Goal: Communication & Community: Answer question/provide support

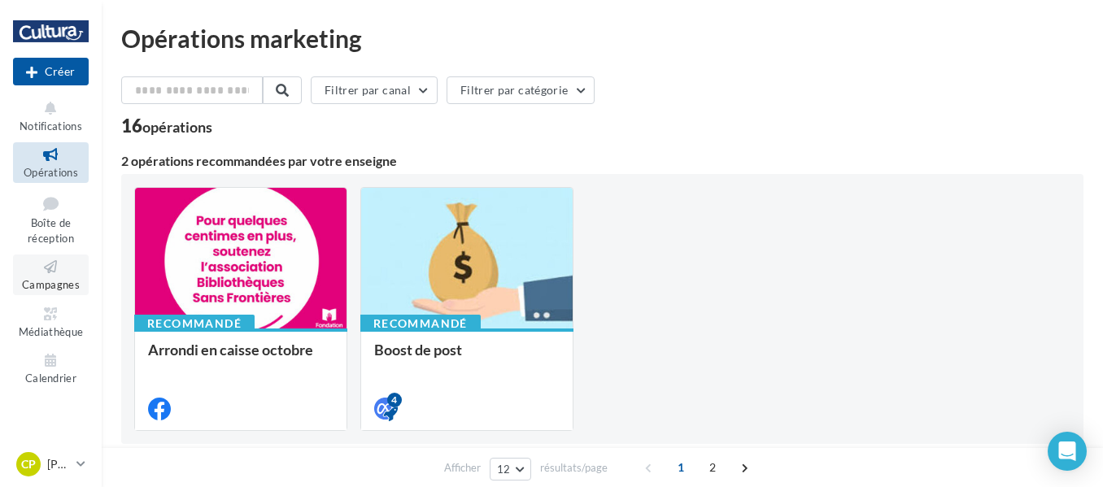
click at [57, 261] on icon at bounding box center [51, 267] width 66 height 19
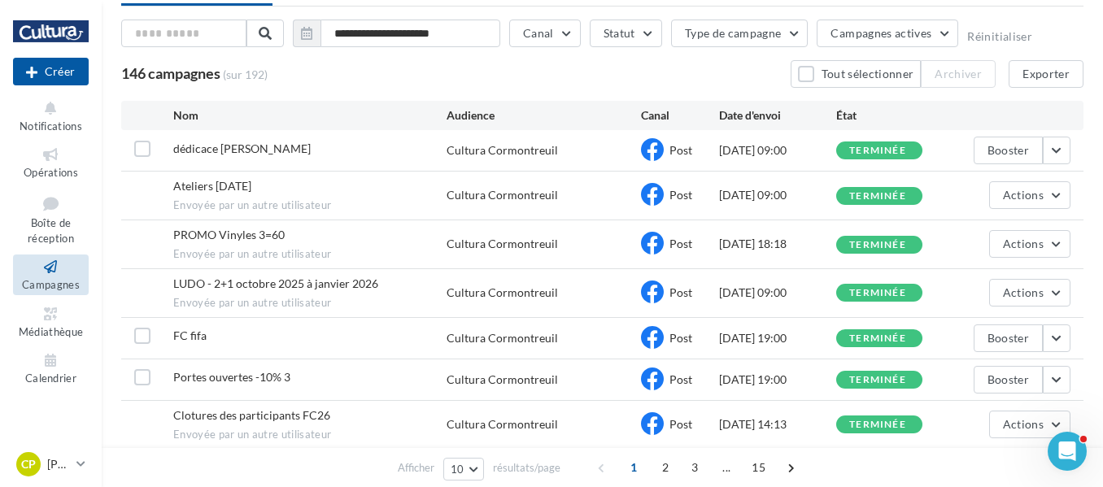
scroll to position [163, 0]
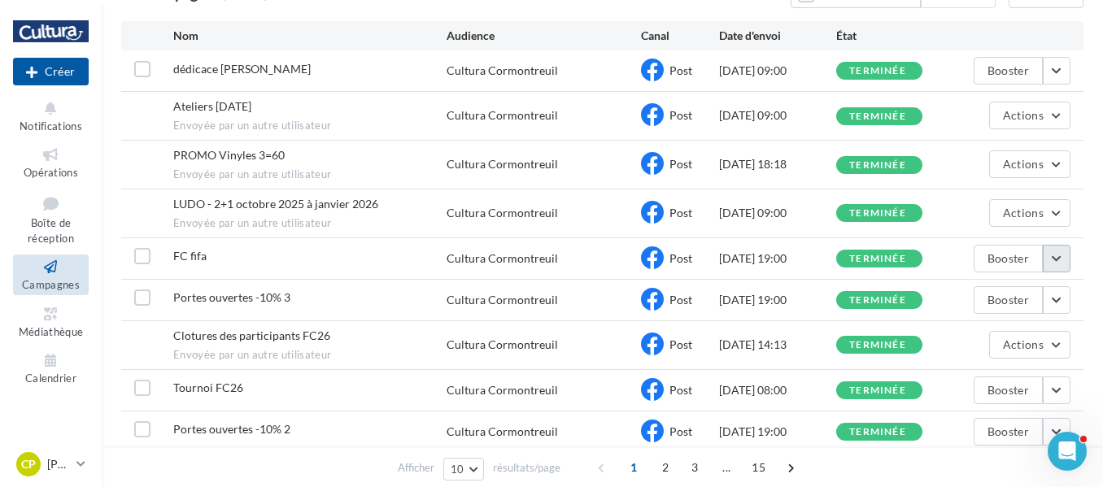
click at [1050, 256] on button "button" at bounding box center [1057, 259] width 28 height 28
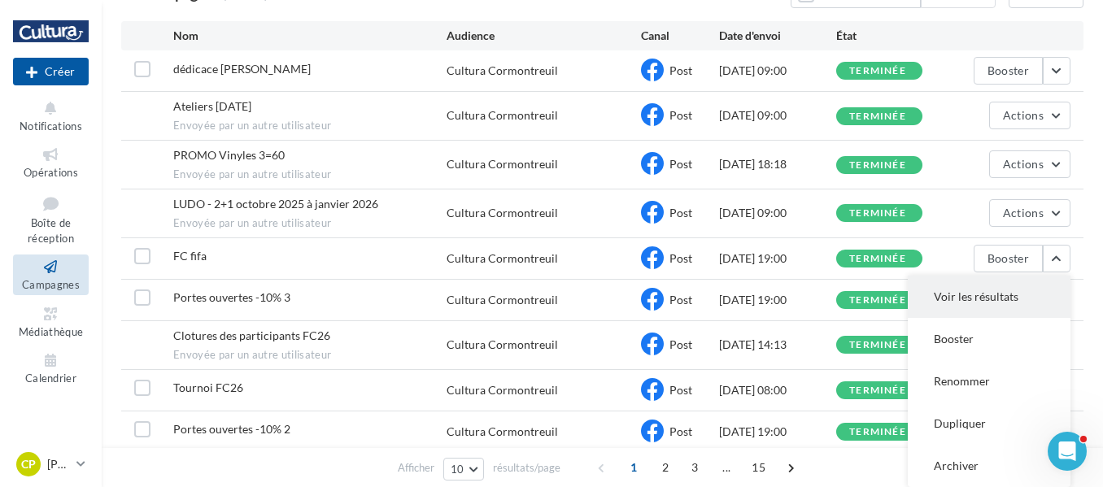
click at [991, 294] on button "Voir les résultats" at bounding box center [989, 297] width 163 height 42
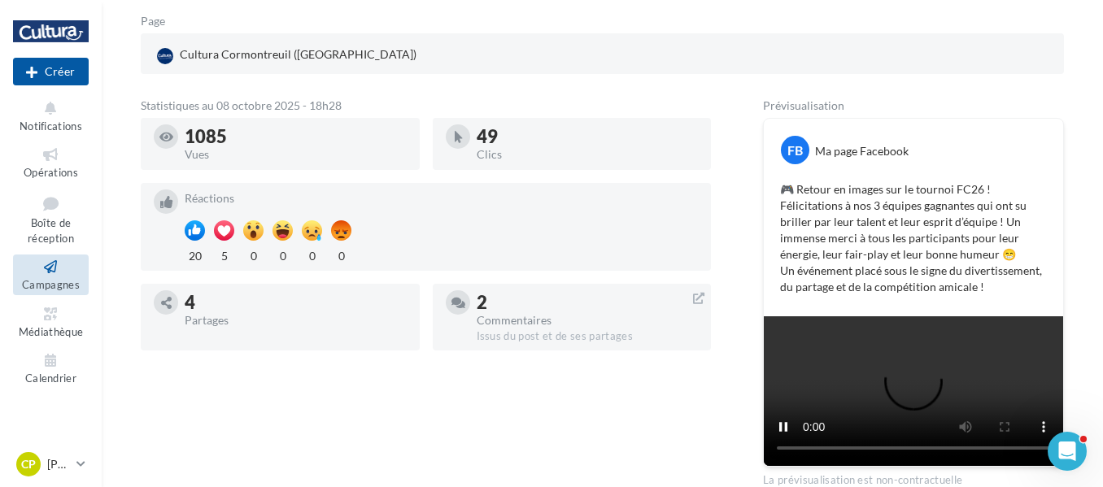
scroll to position [244, 0]
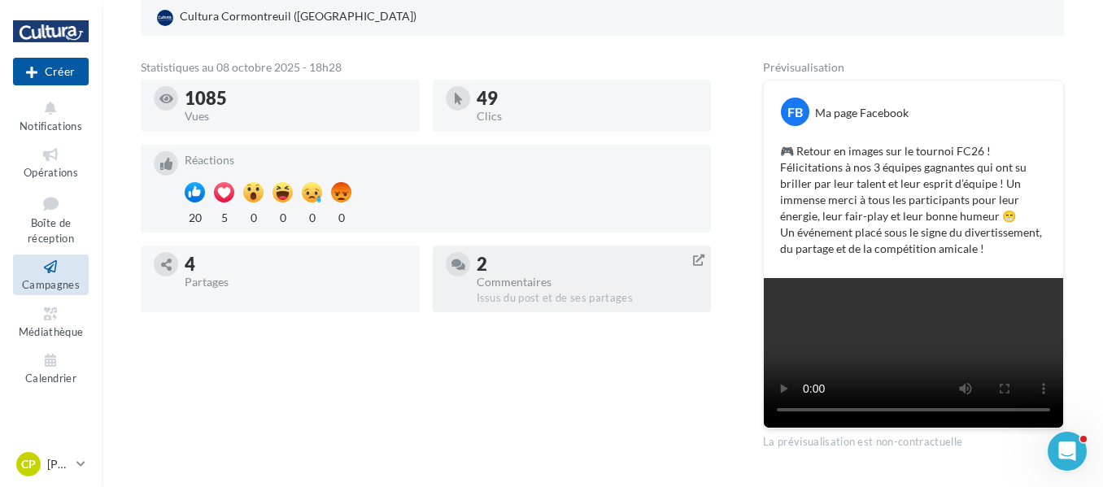
click at [510, 277] on div "Commentaires" at bounding box center [588, 282] width 222 height 11
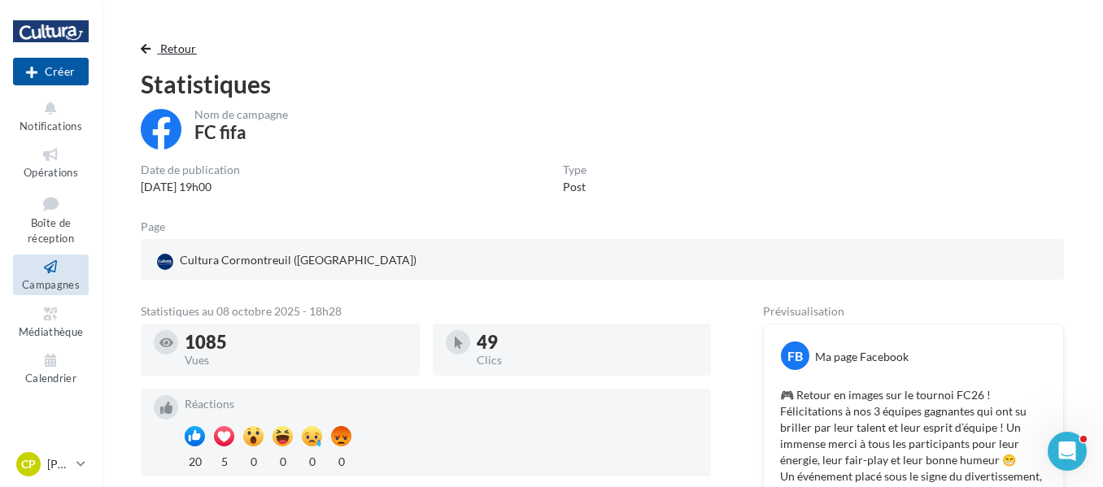
click at [146, 57] on button "Retour" at bounding box center [172, 49] width 63 height 20
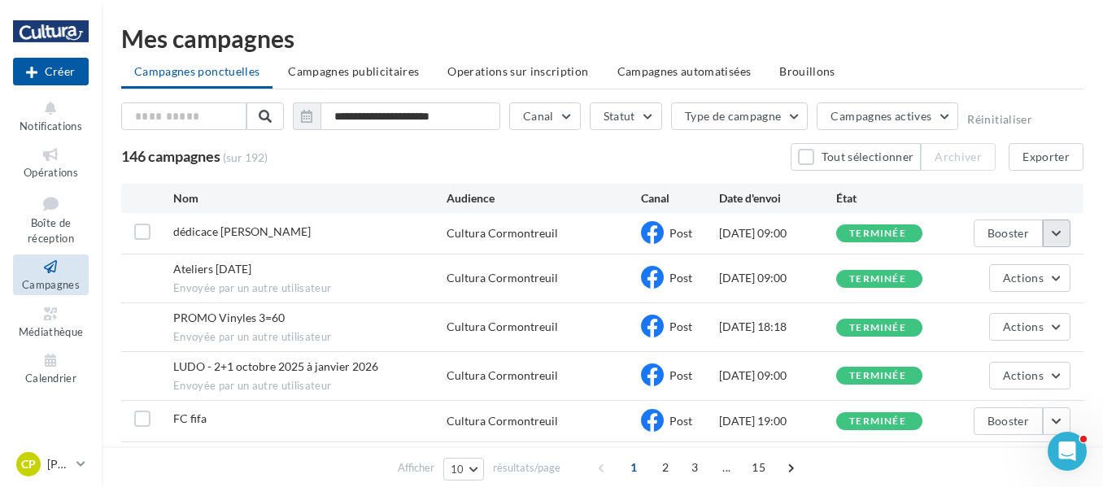
click at [1057, 239] on button "button" at bounding box center [1057, 234] width 28 height 28
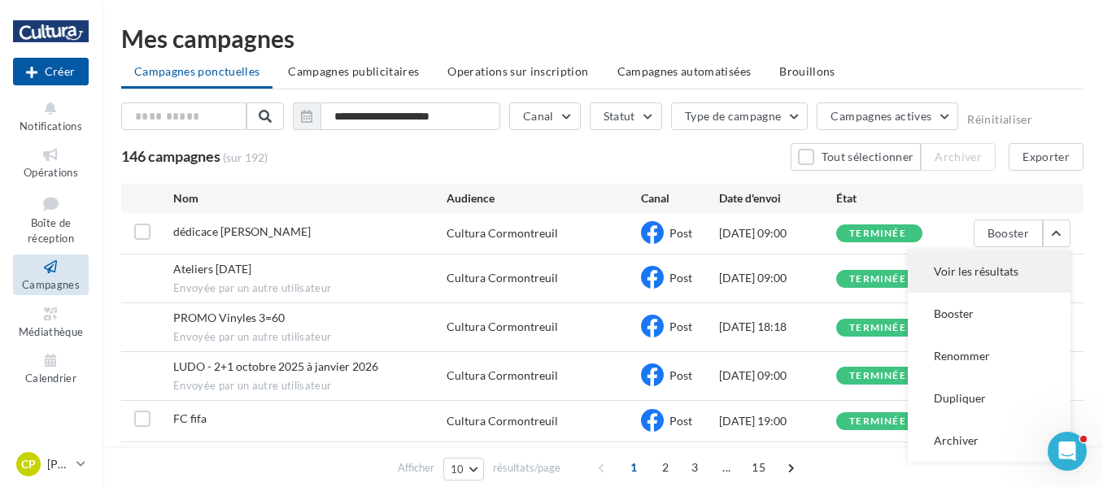
click at [1026, 278] on button "Voir les résultats" at bounding box center [989, 272] width 163 height 42
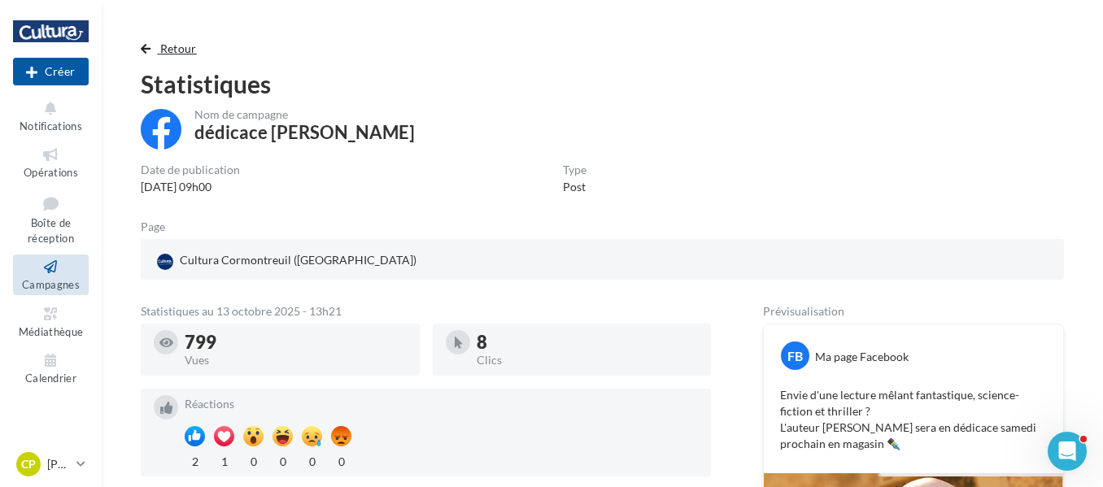
click at [143, 52] on span "button" at bounding box center [146, 48] width 10 height 11
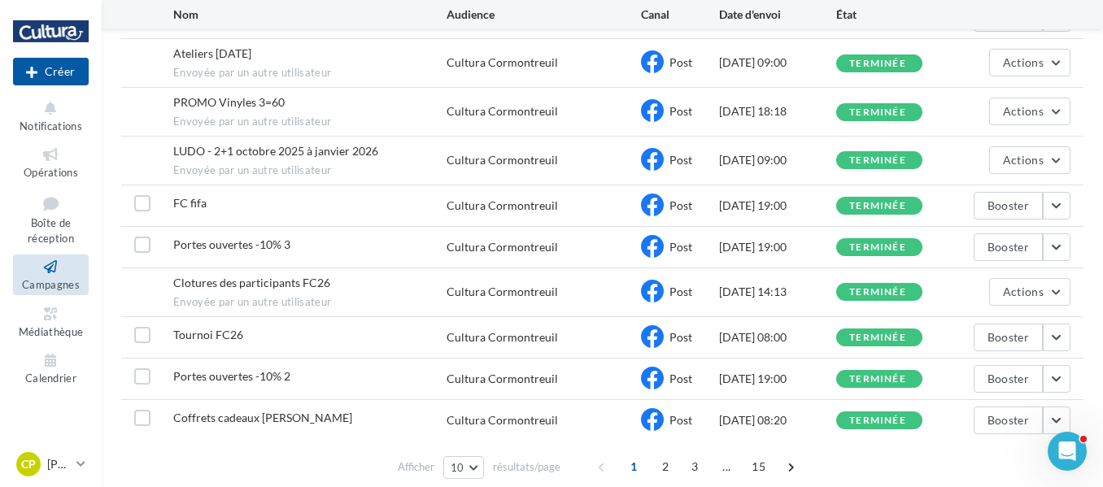
scroll to position [244, 0]
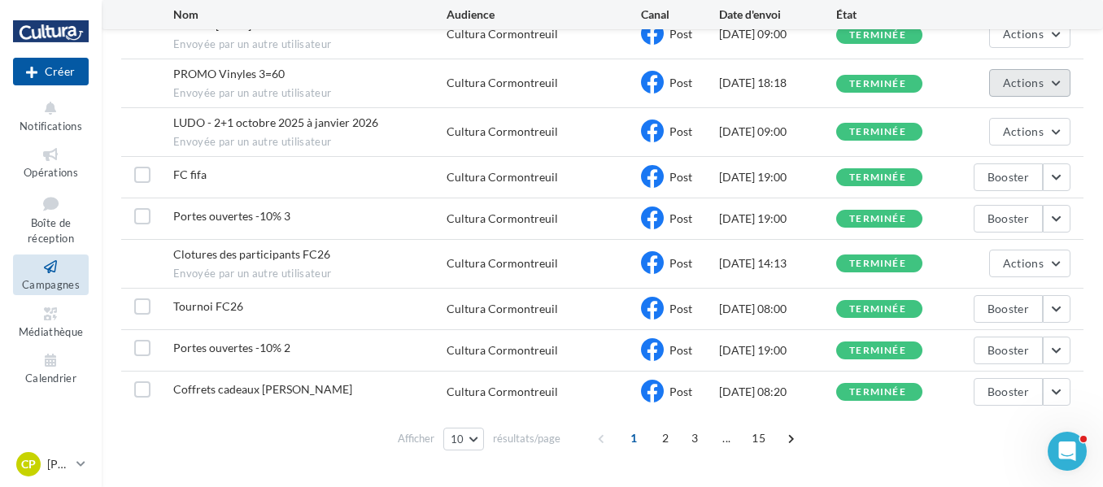
click at [1048, 85] on button "Actions" at bounding box center [1029, 83] width 81 height 28
click at [976, 113] on button "Voir les résultats" at bounding box center [989, 121] width 163 height 42
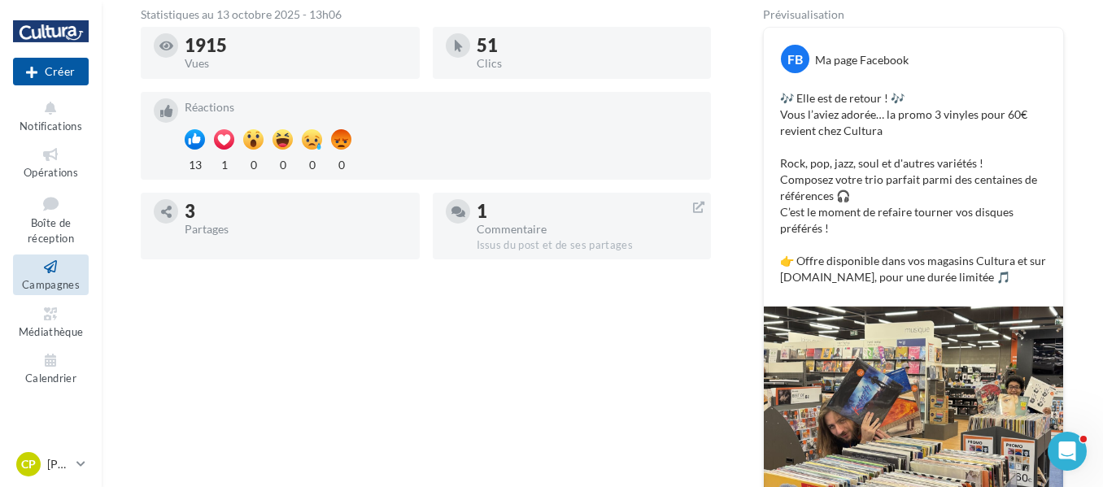
scroll to position [228, 0]
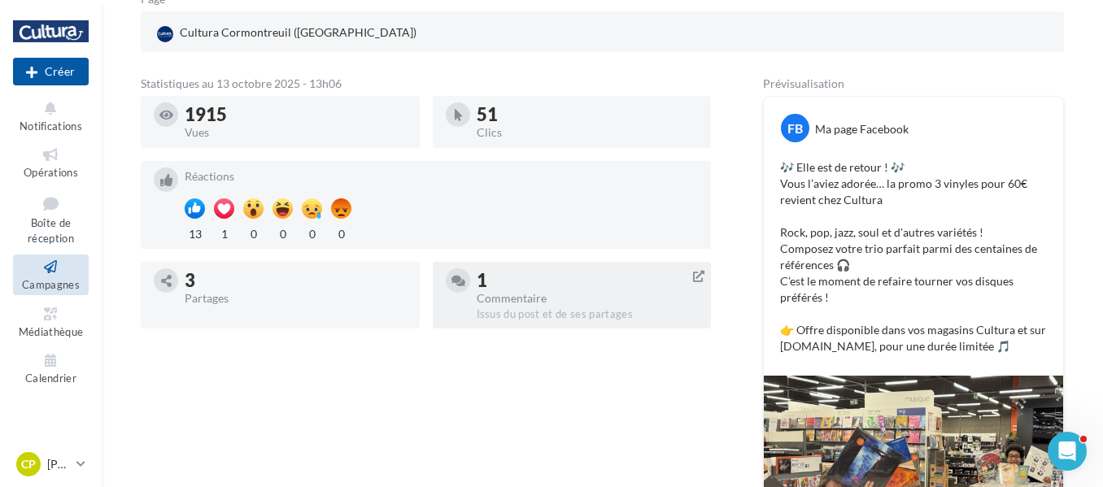
click at [508, 303] on div "Commentaire" at bounding box center [588, 298] width 222 height 11
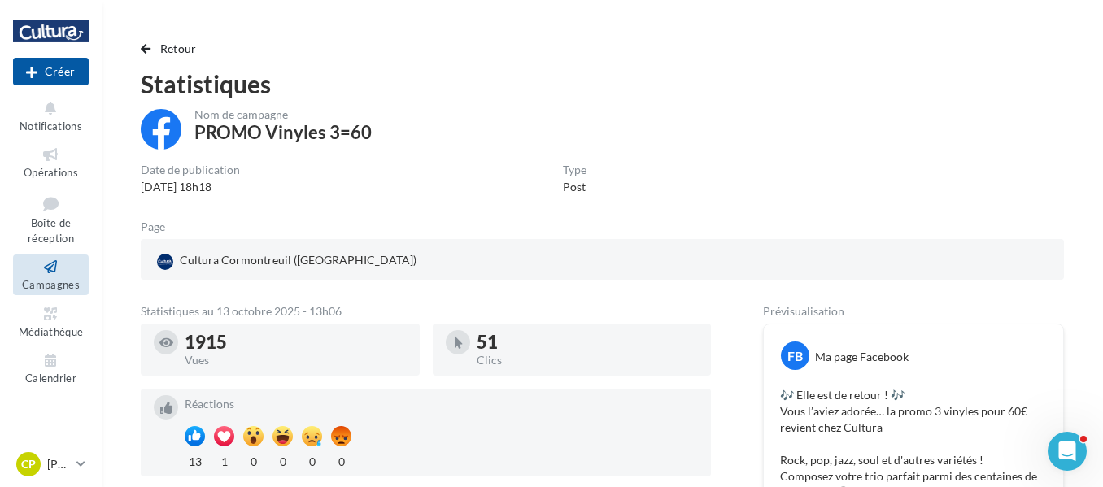
click at [168, 45] on span "Retour" at bounding box center [178, 48] width 37 height 14
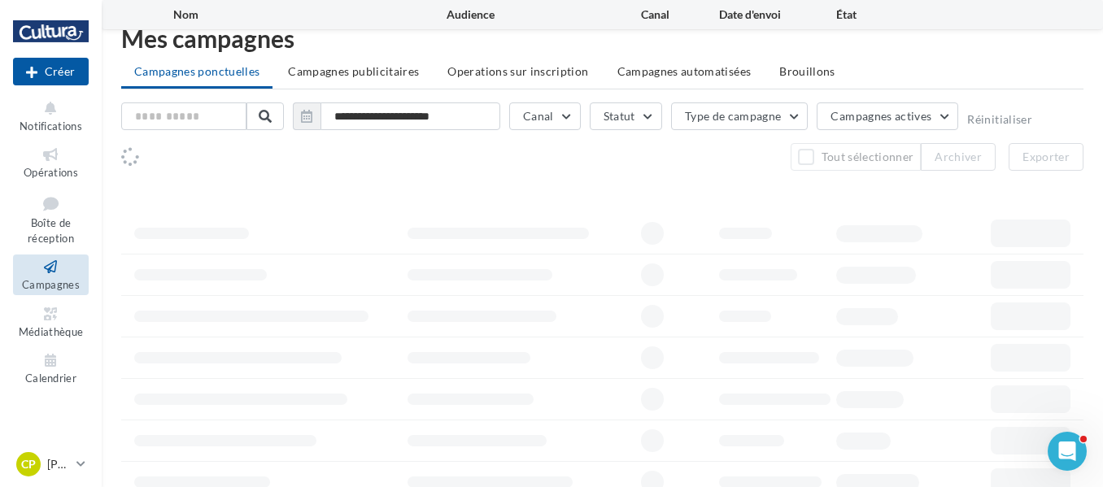
scroll to position [217, 0]
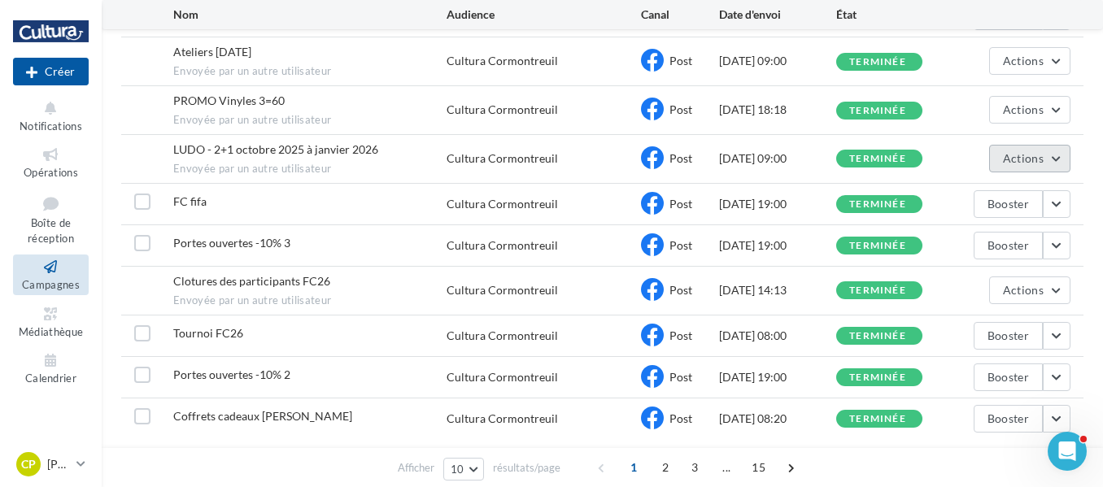
click at [1039, 163] on span "Actions" at bounding box center [1023, 158] width 41 height 14
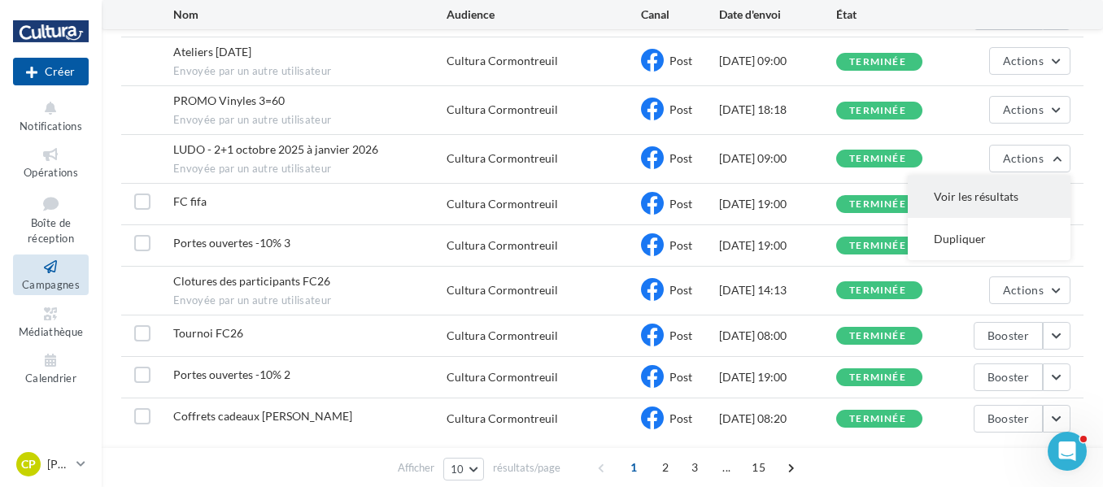
click at [1000, 197] on button "Voir les résultats" at bounding box center [989, 197] width 163 height 42
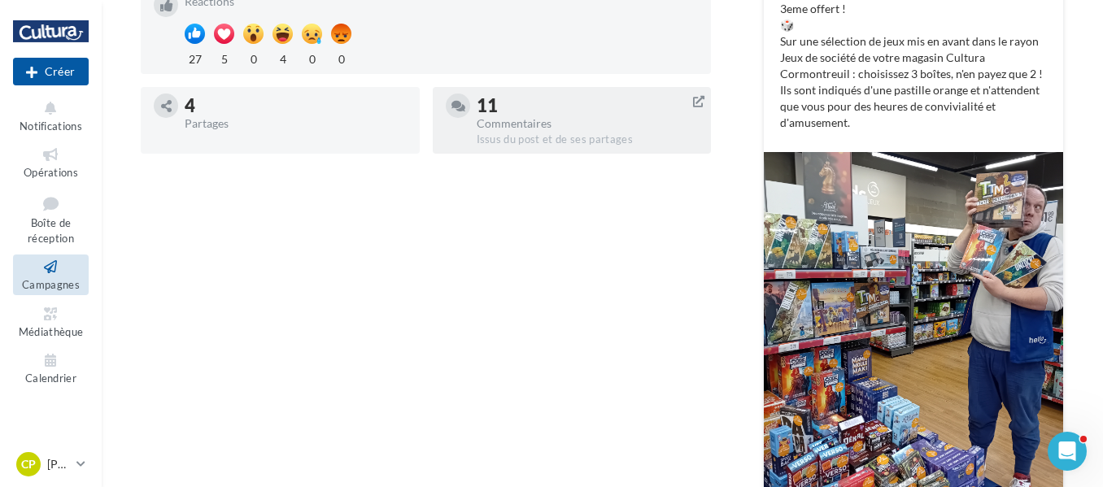
scroll to position [409, 0]
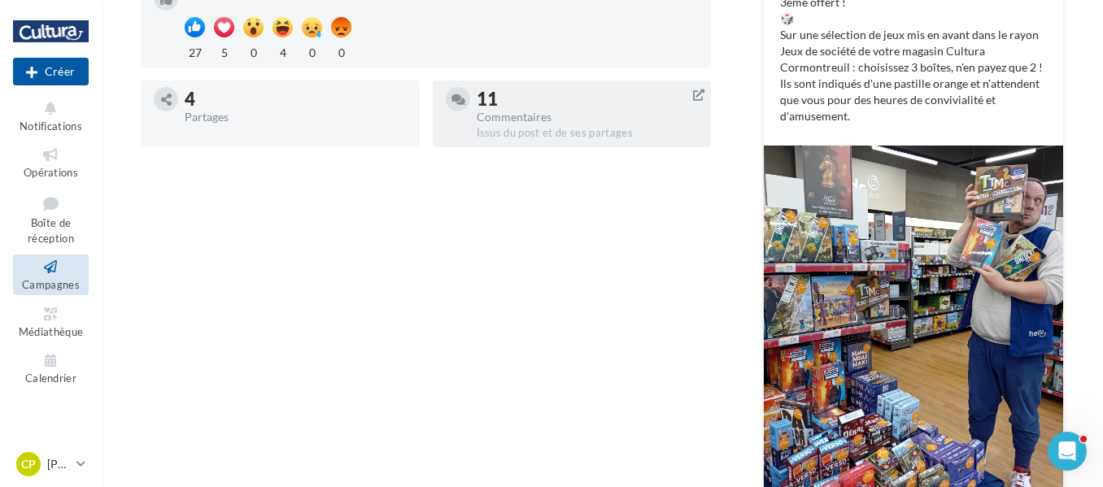
click at [514, 106] on div "11" at bounding box center [588, 99] width 222 height 18
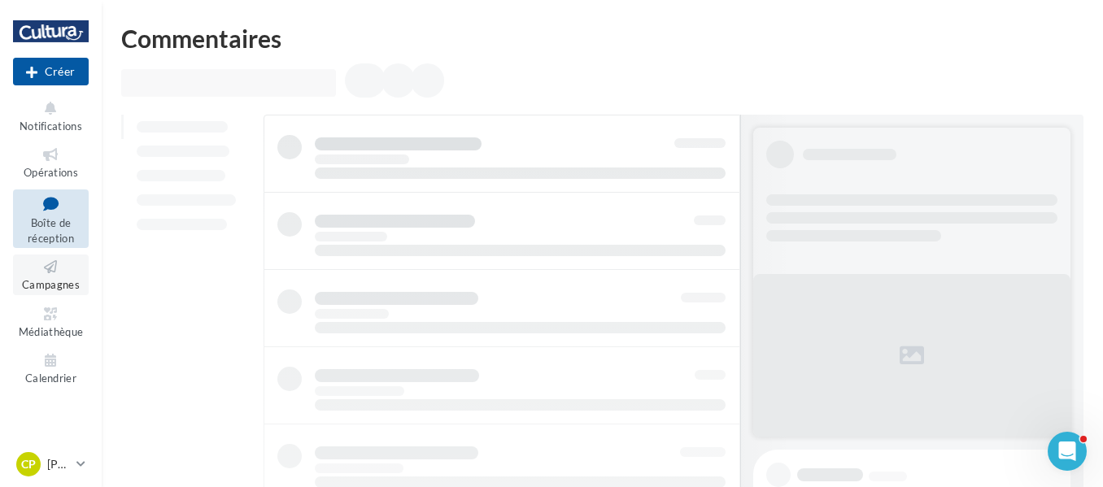
click at [55, 274] on icon at bounding box center [51, 267] width 66 height 19
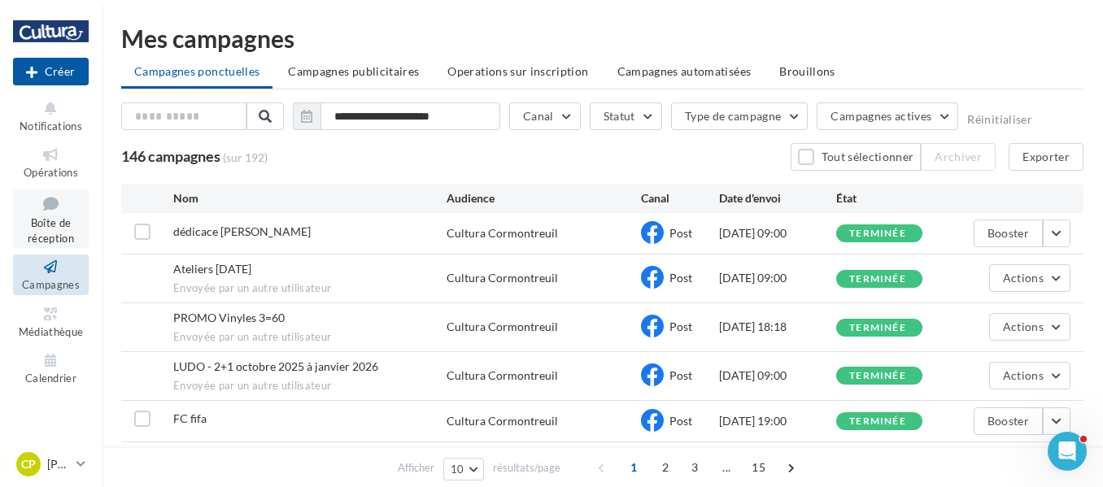
click at [40, 220] on span "Boîte de réception" at bounding box center [51, 230] width 46 height 28
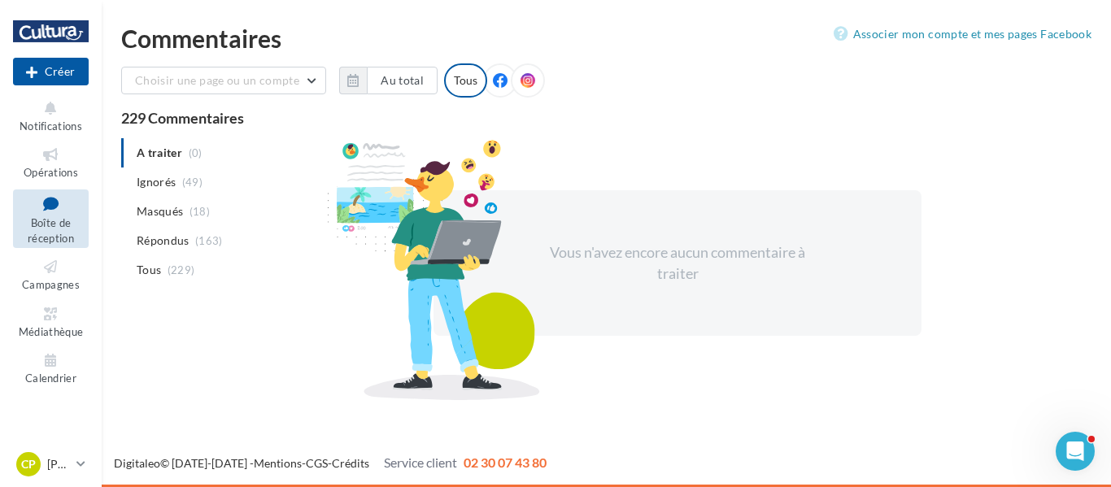
click at [493, 86] on icon at bounding box center [500, 80] width 15 height 15
click at [164, 246] on span "Répondus" at bounding box center [163, 241] width 53 height 16
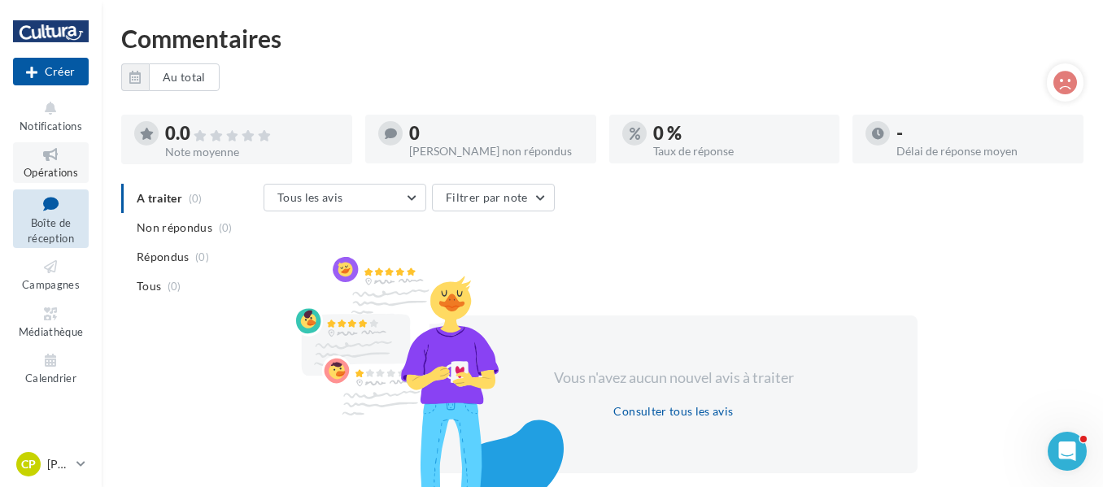
click at [59, 153] on icon at bounding box center [51, 155] width 66 height 19
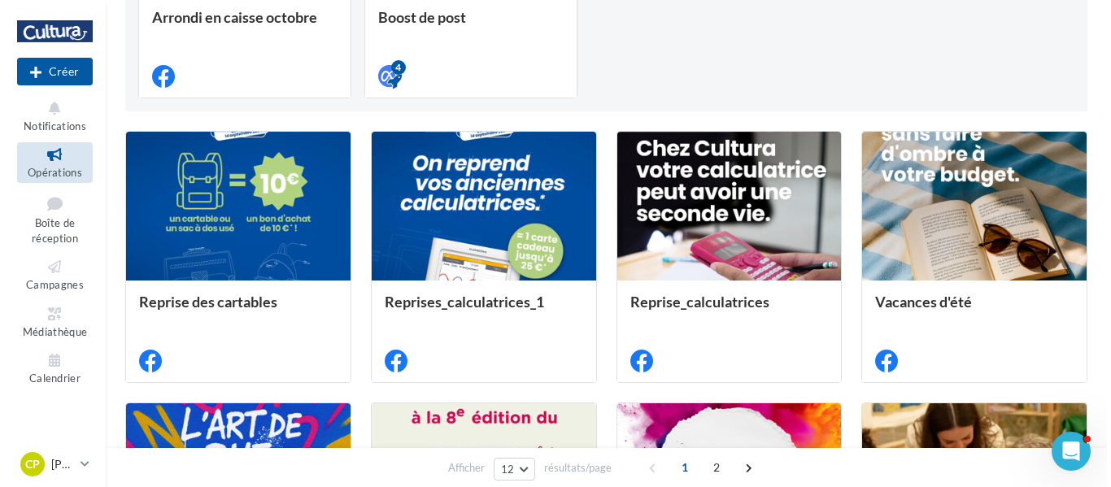
scroll to position [176, 0]
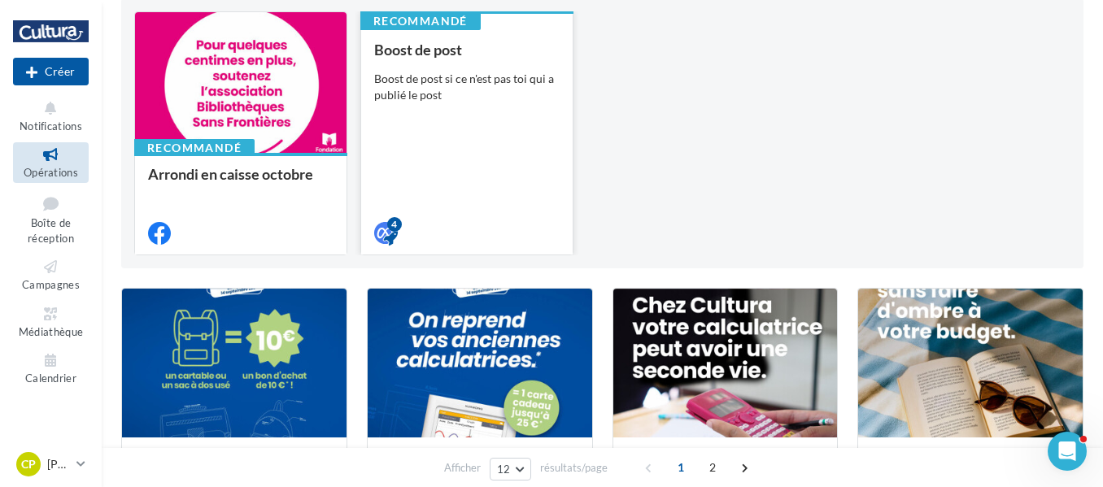
click at [445, 161] on div "Boost de post Boost de post si ce n'est pas toi qui a publié le post" at bounding box center [466, 140] width 185 height 198
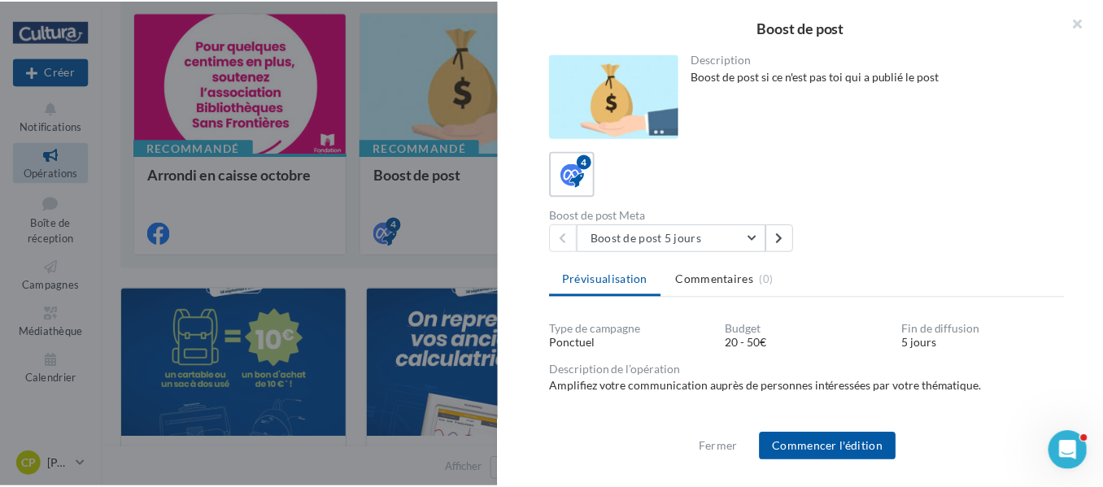
scroll to position [2, 0]
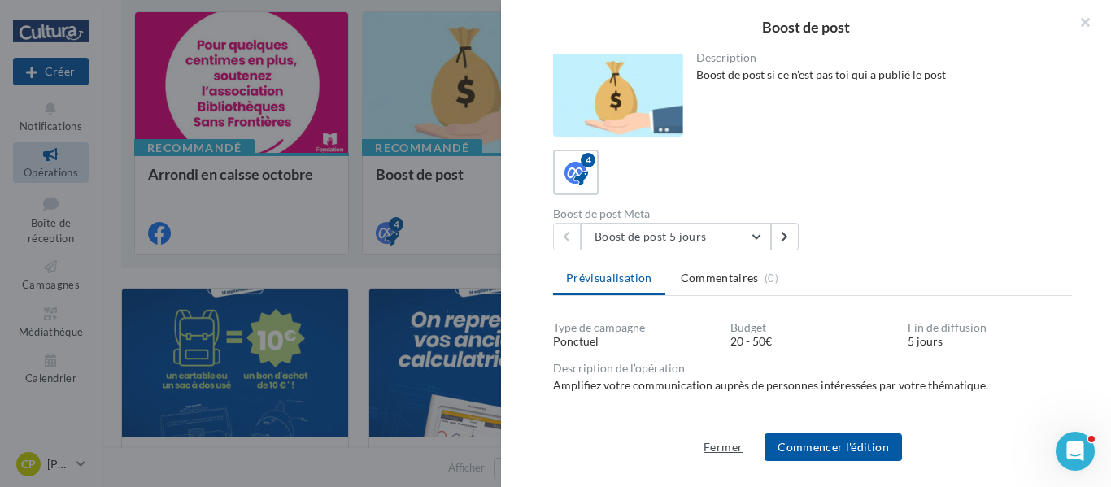
click at [729, 455] on button "Fermer" at bounding box center [723, 448] width 52 height 20
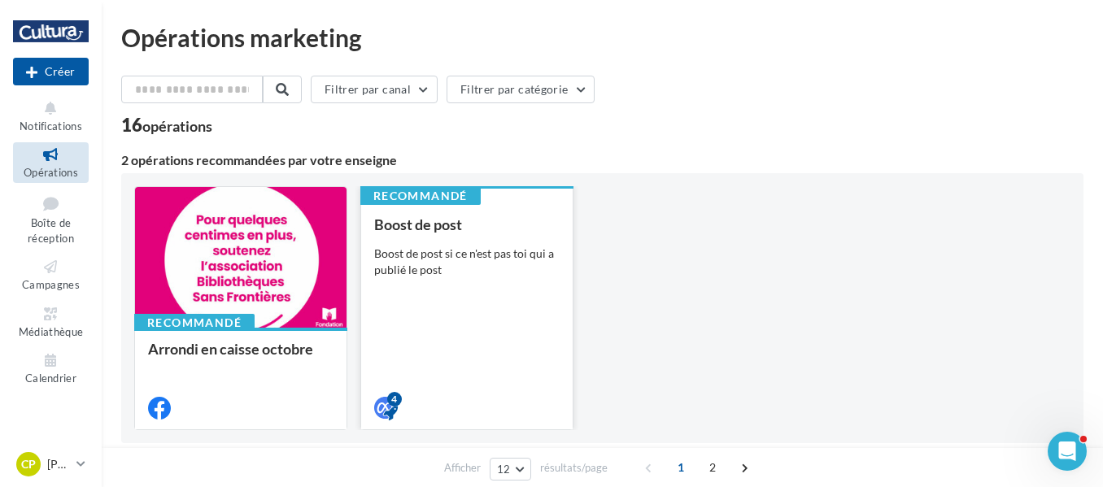
scroll to position [0, 0]
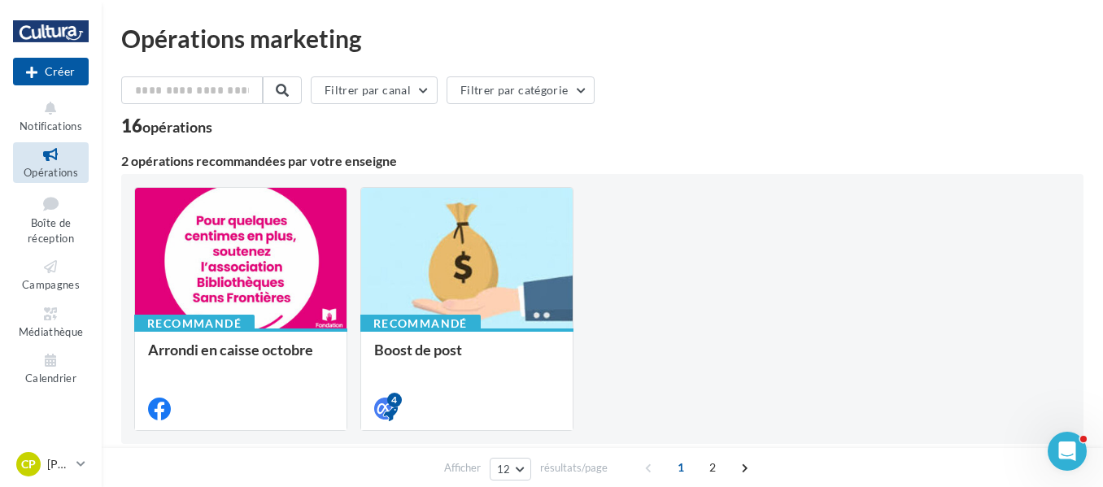
click at [660, 185] on div "Recommandé Arrondi en caisse octobre Recommandé Boost de post Boost de post si …" at bounding box center [602, 309] width 962 height 270
click at [59, 255] on link "Campagnes" at bounding box center [51, 275] width 76 height 40
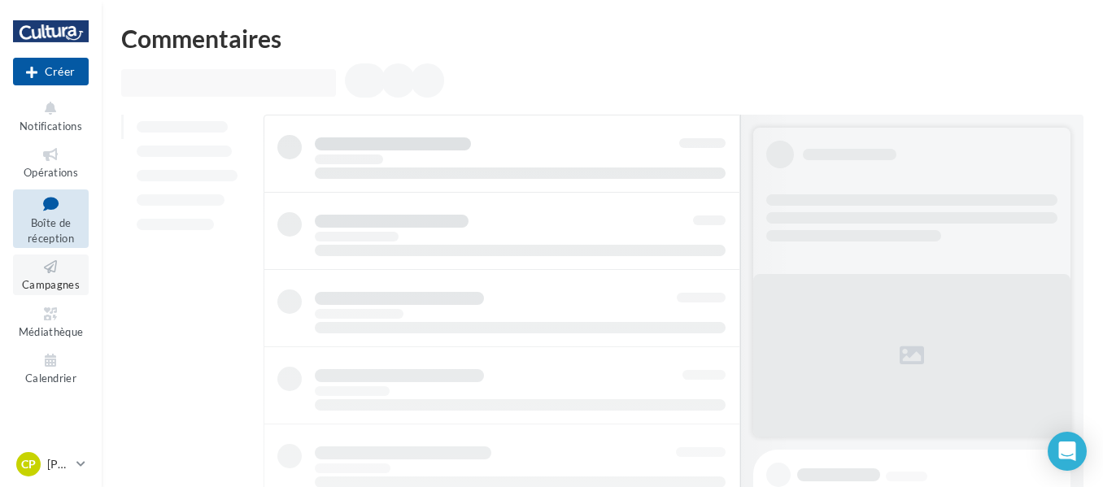
click at [81, 267] on icon at bounding box center [51, 267] width 66 height 19
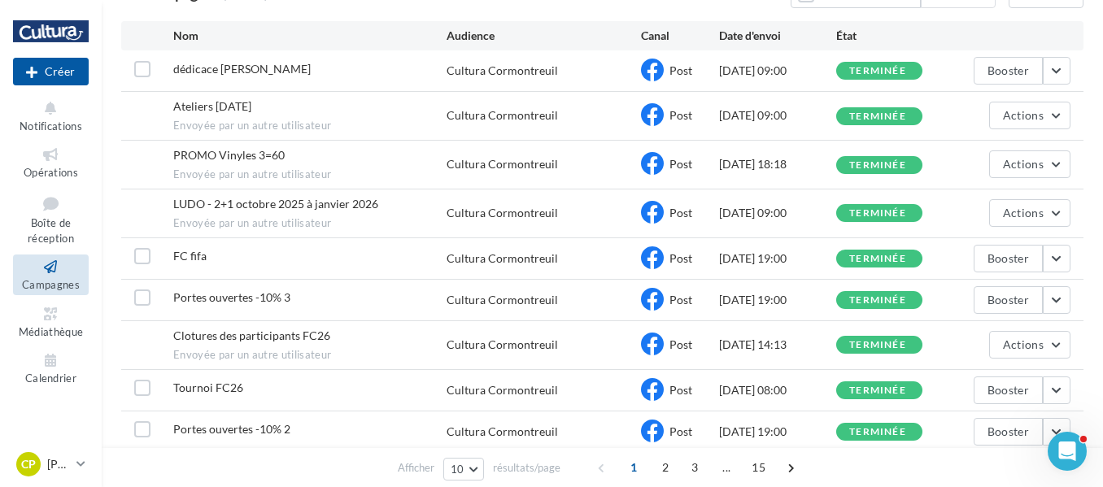
scroll to position [81, 0]
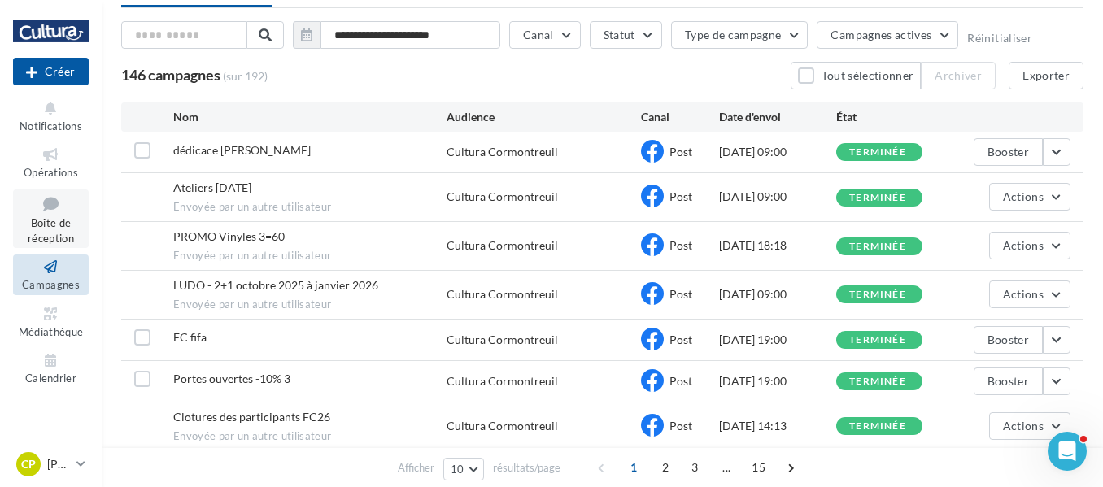
click at [41, 216] on link "Boîte de réception" at bounding box center [51, 219] width 76 height 59
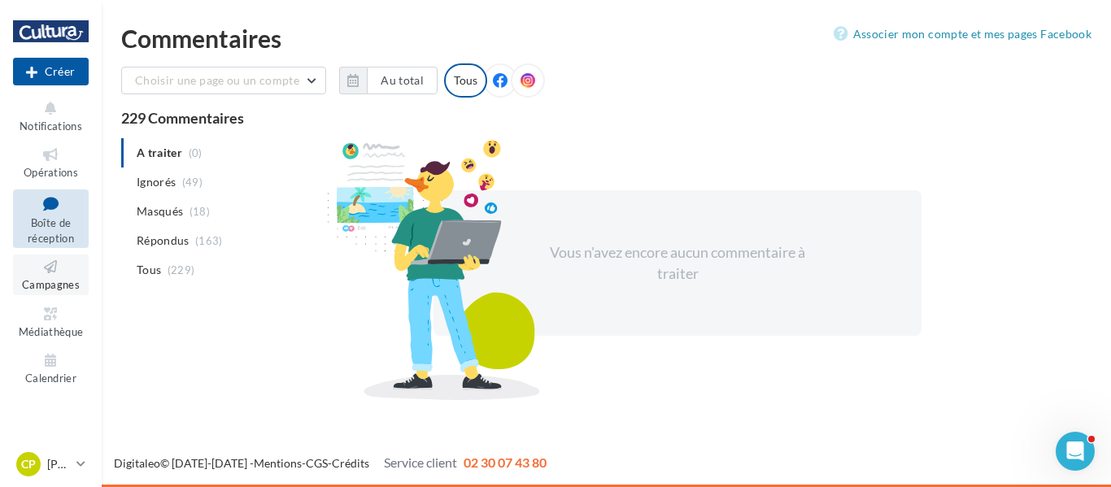
click at [48, 281] on span "Campagnes" at bounding box center [51, 284] width 58 height 13
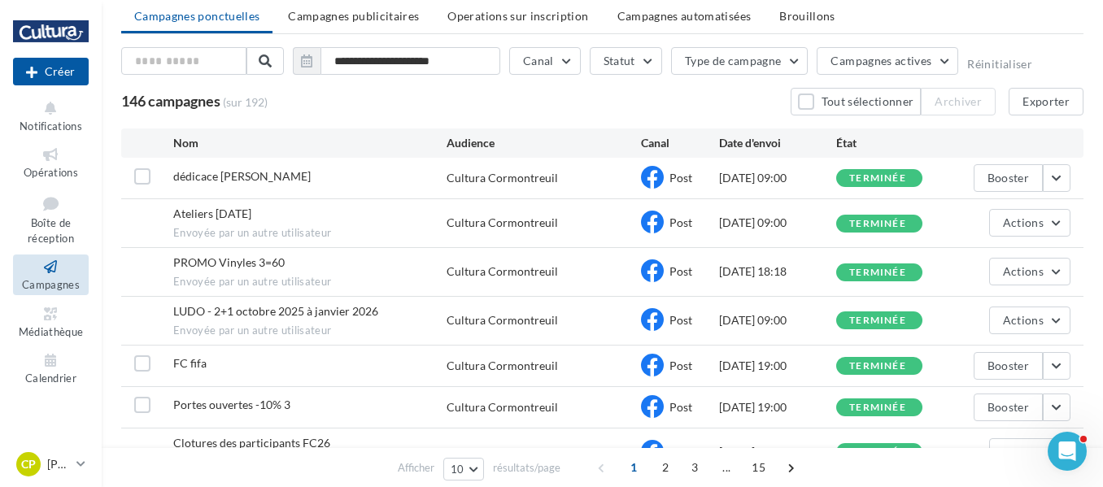
scroll to position [81, 0]
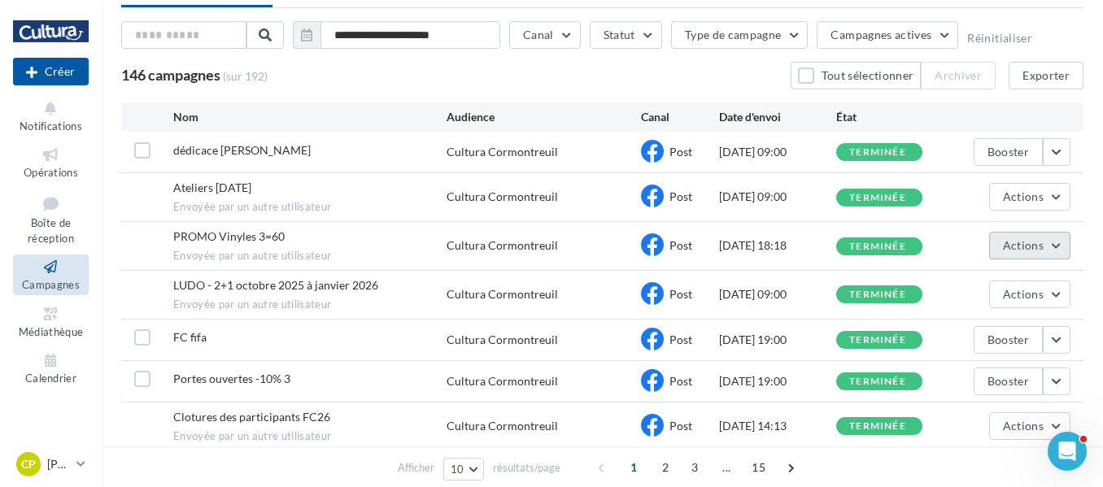
click at [1054, 247] on button "Actions" at bounding box center [1029, 246] width 81 height 28
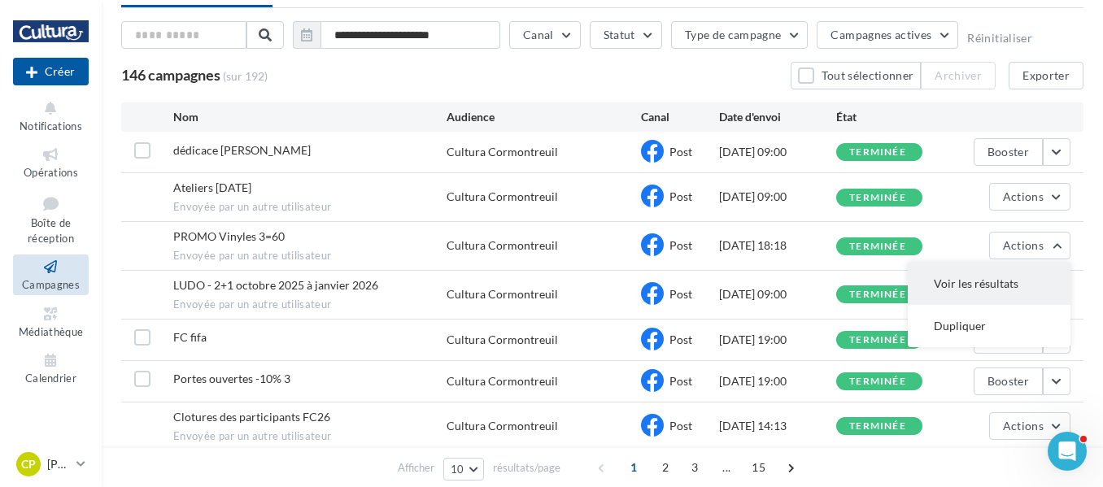
click at [1002, 290] on button "Voir les résultats" at bounding box center [989, 284] width 163 height 42
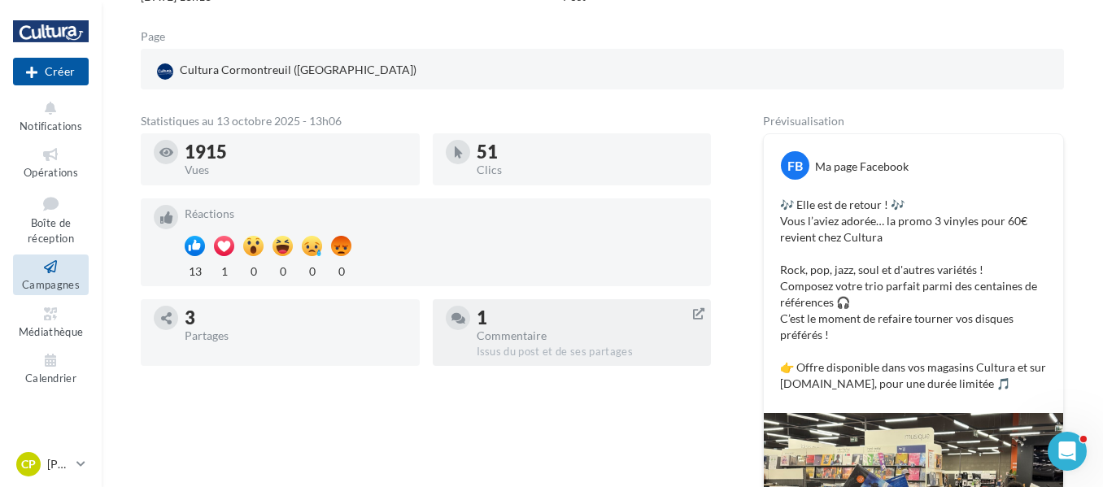
scroll to position [228, 0]
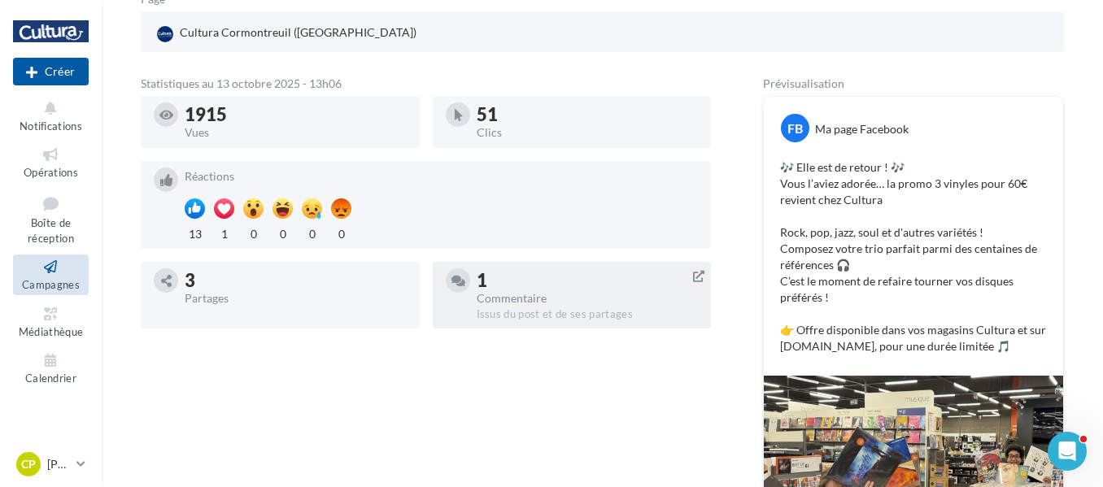
click at [573, 314] on div "Issus du post et de ses partages" at bounding box center [588, 314] width 222 height 15
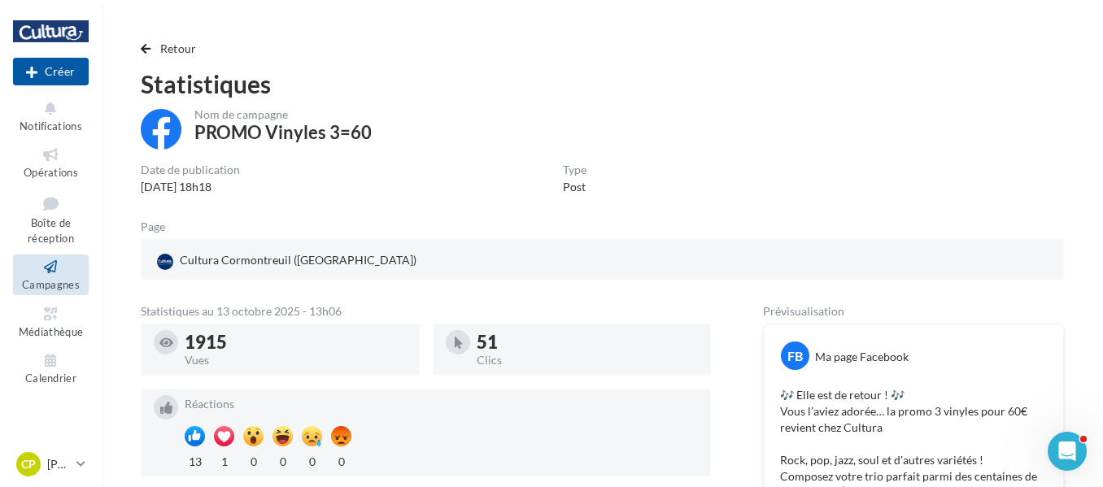
click at [80, 272] on icon at bounding box center [51, 267] width 66 height 19
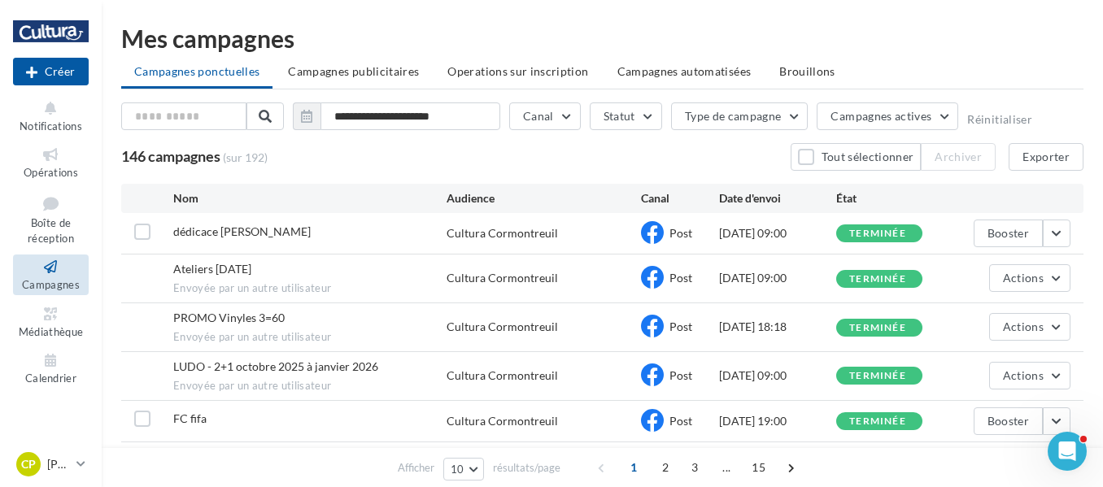
scroll to position [81, 0]
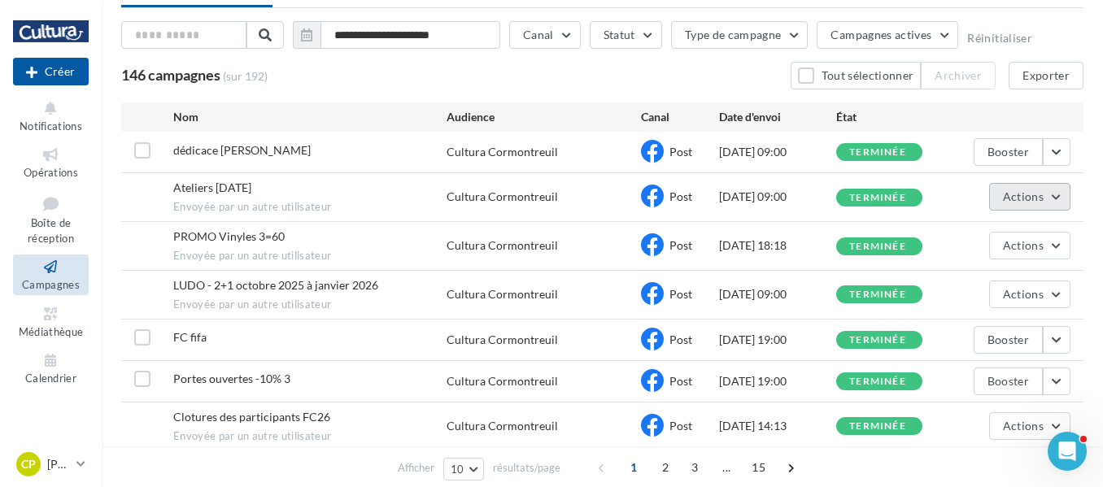
click at [1039, 204] on button "Actions" at bounding box center [1029, 197] width 81 height 28
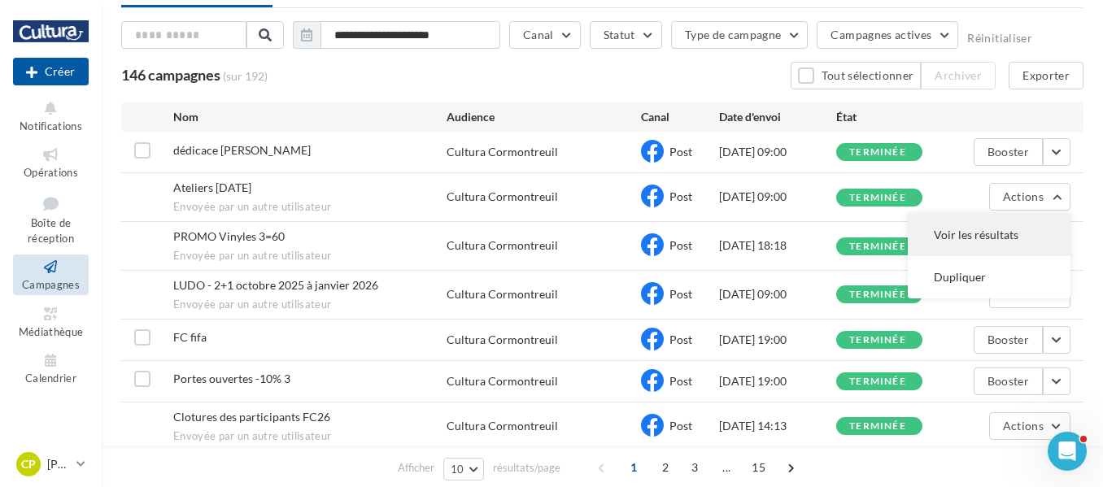
click at [1011, 225] on button "Voir les résultats" at bounding box center [989, 235] width 163 height 42
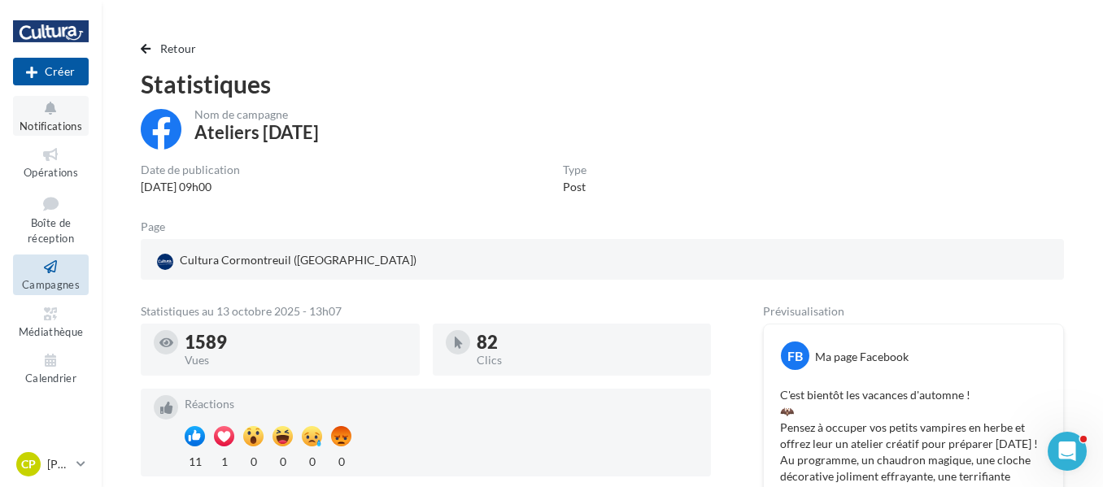
click at [39, 115] on icon at bounding box center [51, 108] width 66 height 19
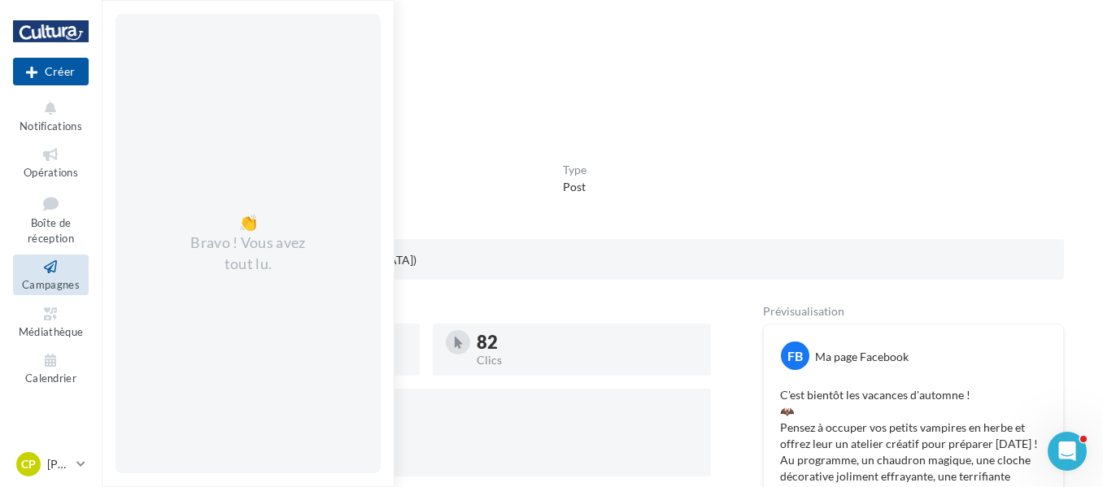
click at [50, 140] on ul "Opérations Boîte de réception Campagnes Médiathèque Calendrier" at bounding box center [51, 265] width 89 height 259
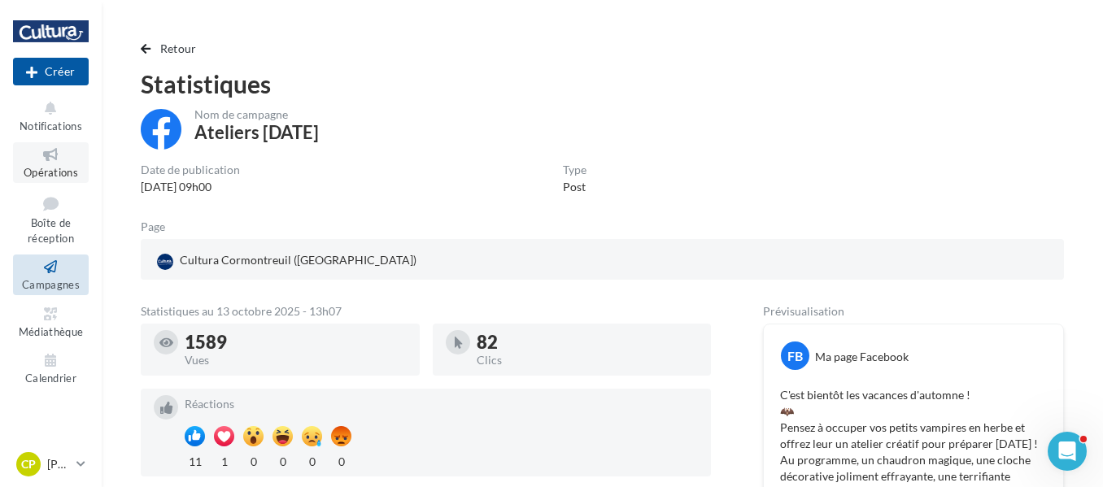
click at [49, 147] on icon at bounding box center [51, 155] width 66 height 19
